Goal: Task Accomplishment & Management: Use online tool/utility

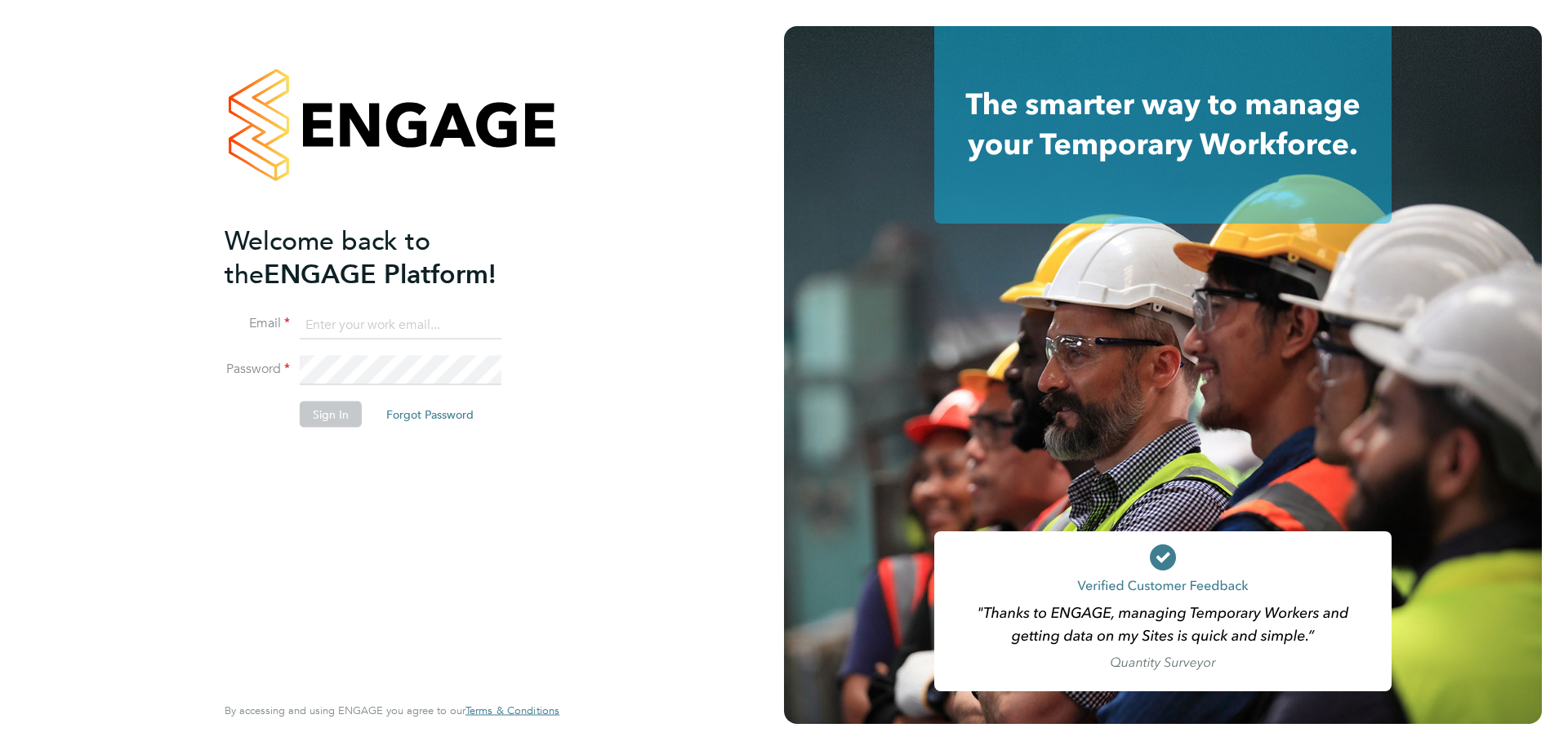
type input "[EMAIL_ADDRESS][DOMAIN_NAME]"
click at [310, 423] on button "Sign In" at bounding box center [330, 414] width 62 height 26
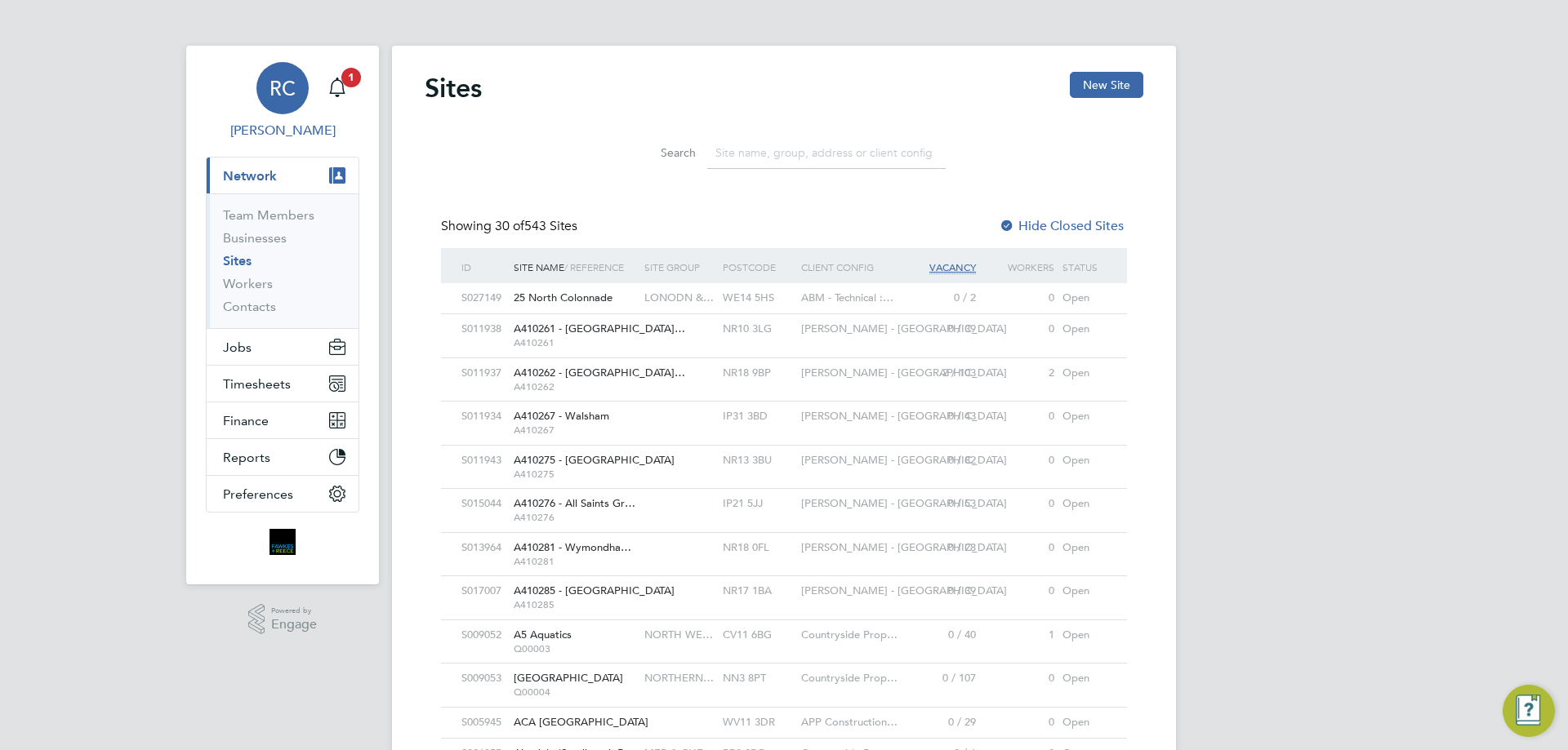
click at [320, 95] on link "RC [PERSON_NAME]" at bounding box center [283, 101] width 153 height 79
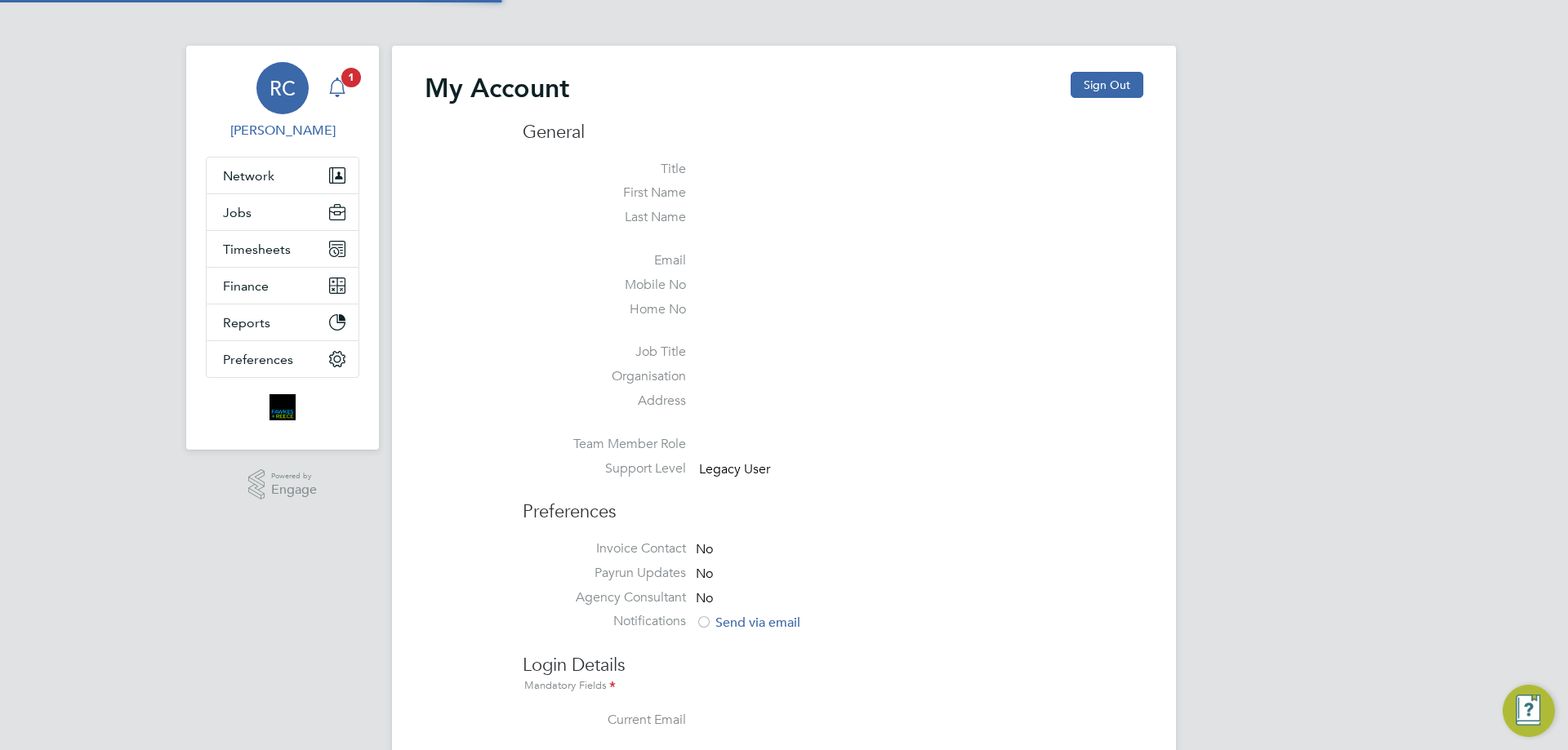
click at [329, 90] on icon "Main navigation" at bounding box center [337, 87] width 19 height 19
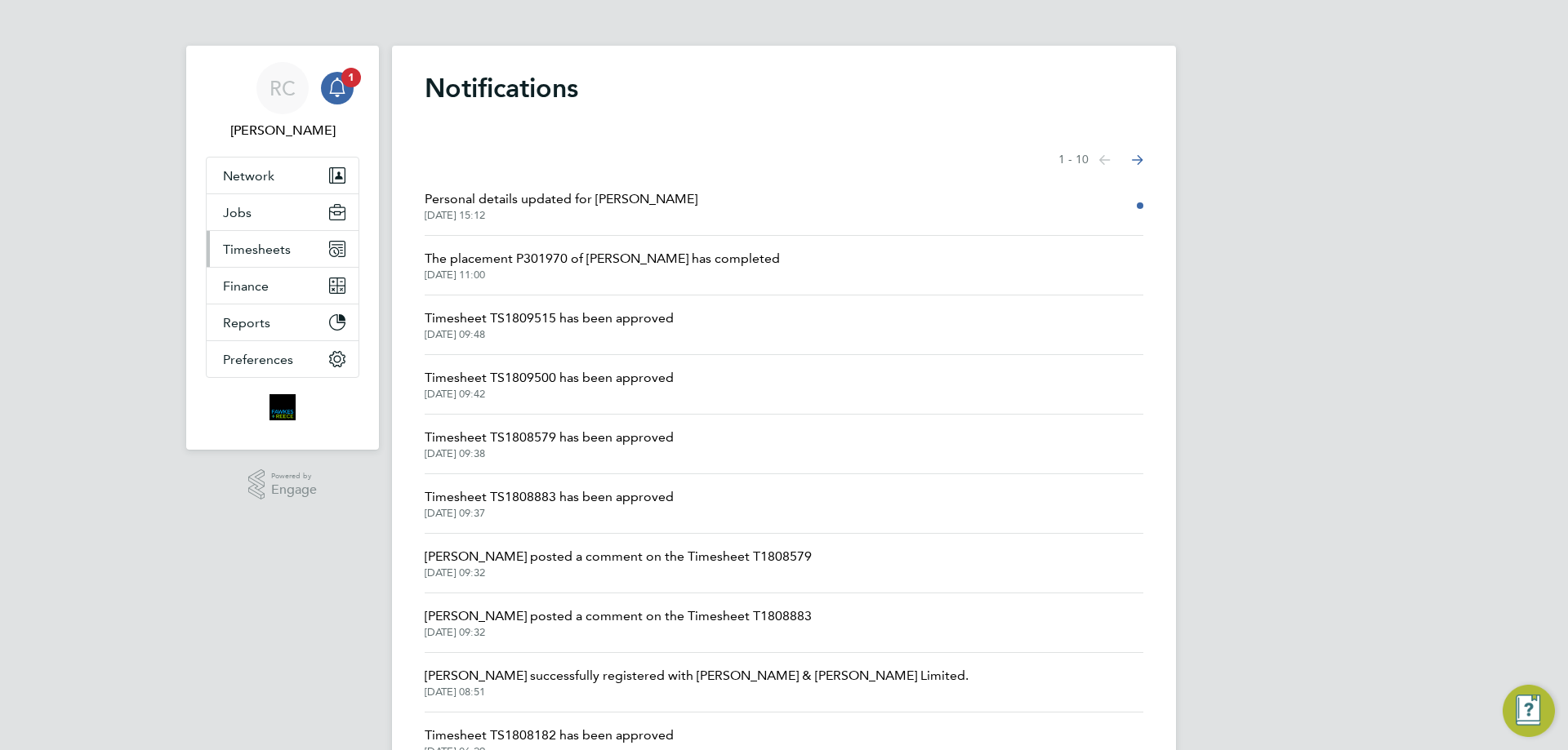
click at [283, 261] on button "Timesheets" at bounding box center [283, 249] width 152 height 36
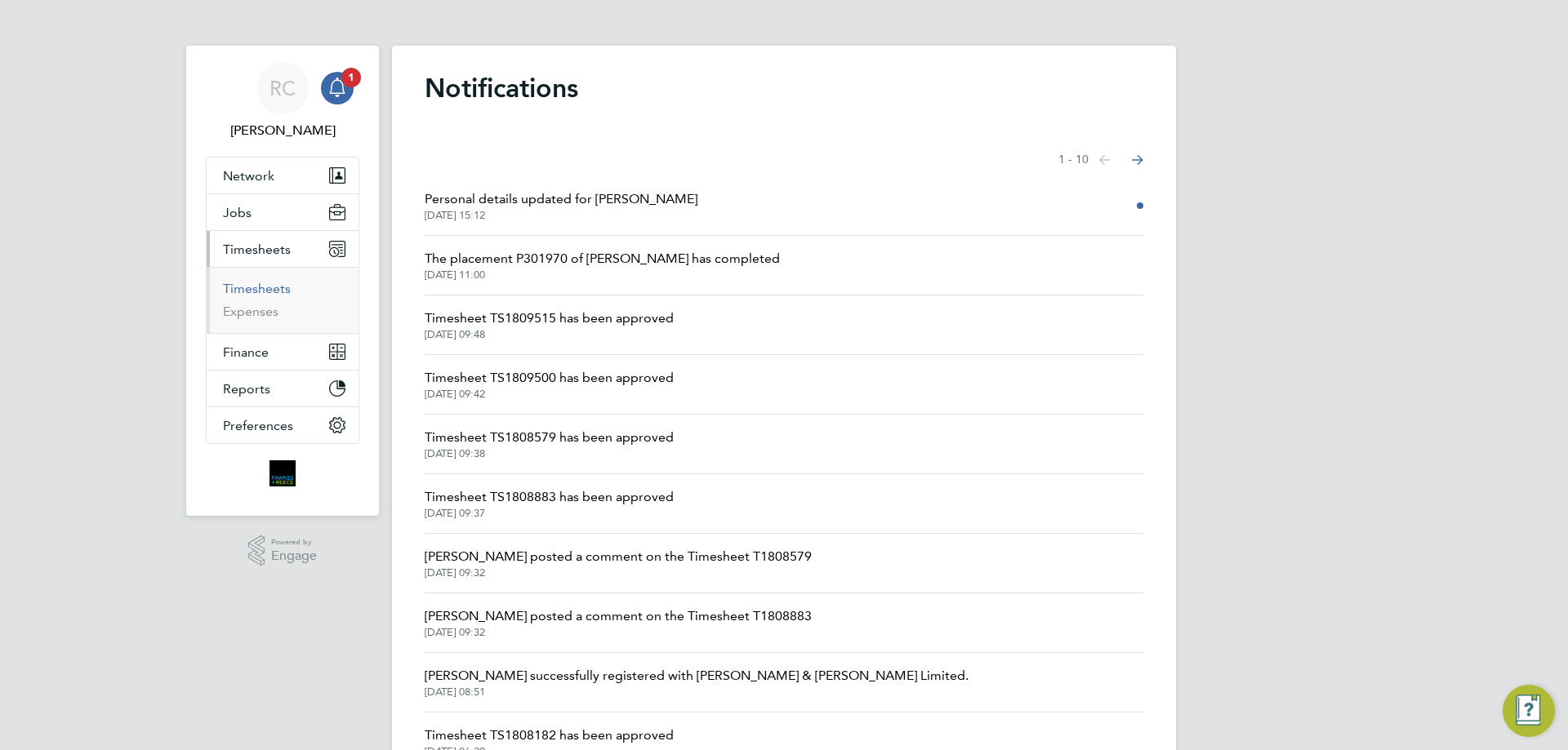
click at [269, 290] on link "Timesheets" at bounding box center [256, 289] width 68 height 16
